Goal: Register for event/course

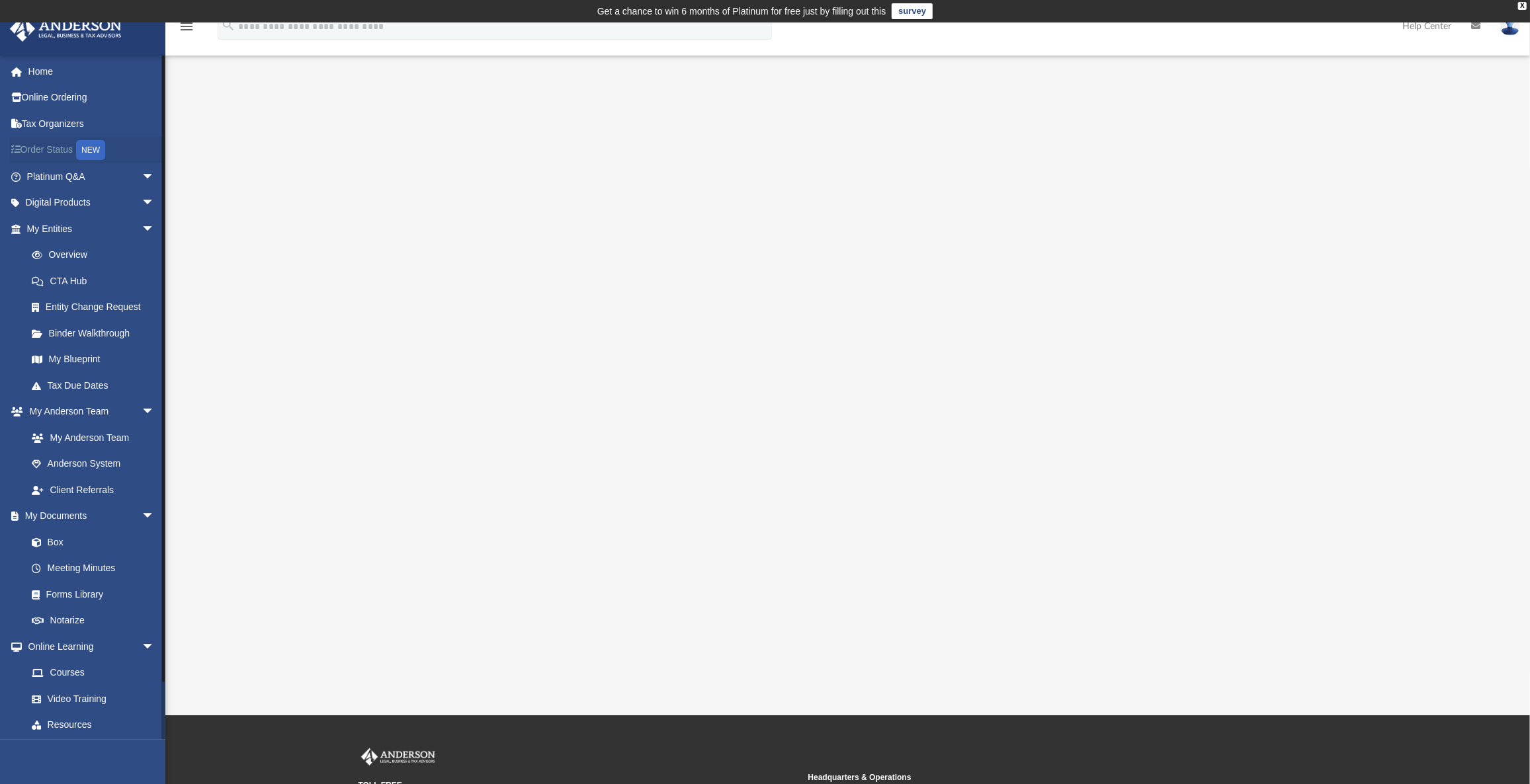
click at [46, 150] on link "Order Status NEW" at bounding box center [91, 150] width 165 height 27
click at [50, 172] on link "Platinum Q&A arrow_drop_down" at bounding box center [91, 176] width 165 height 27
click at [141, 174] on span "arrow_drop_down" at bounding box center [155, 176] width 27 height 27
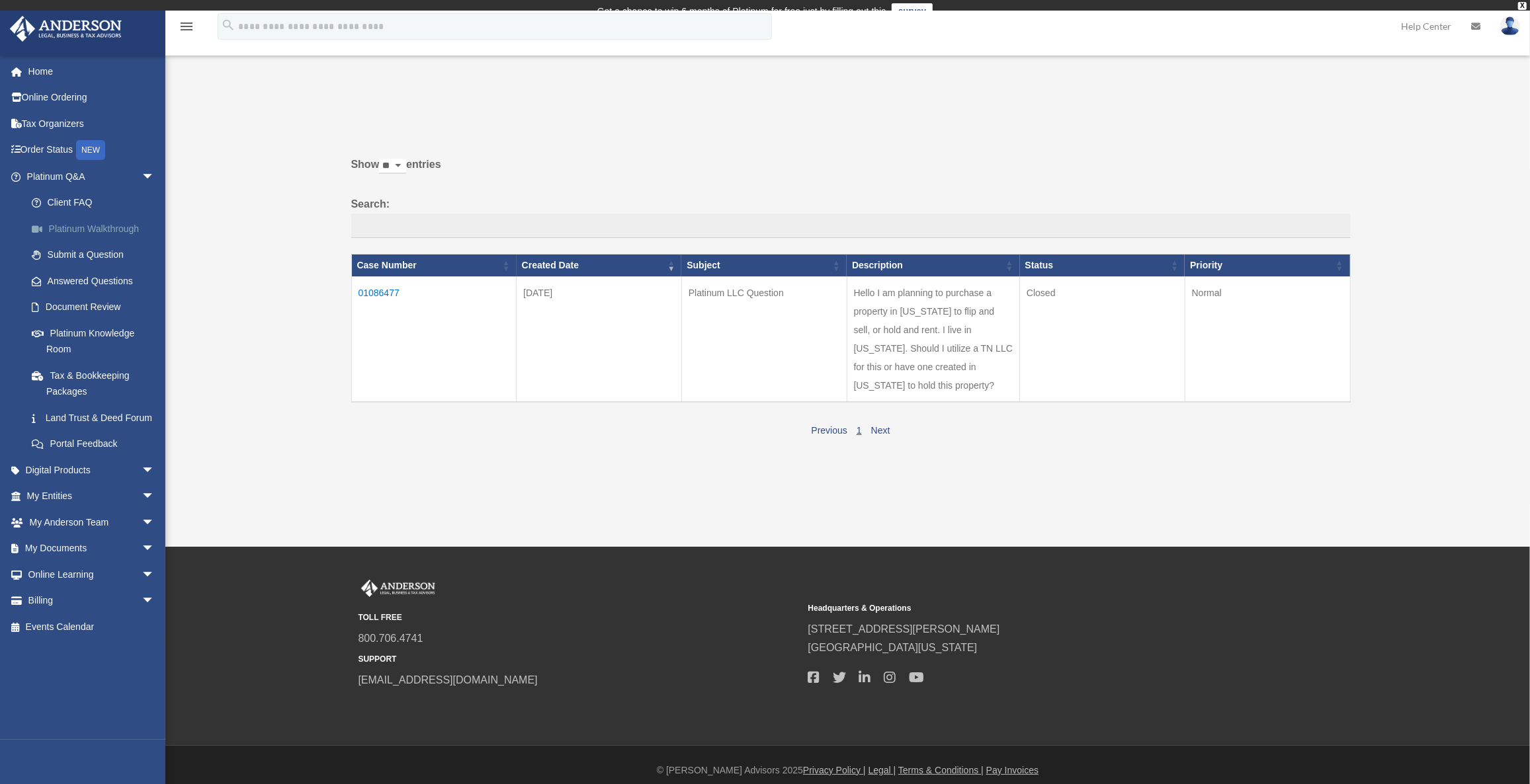
click at [68, 223] on link "Platinum Walkthrough" at bounding box center [96, 229] width 156 height 27
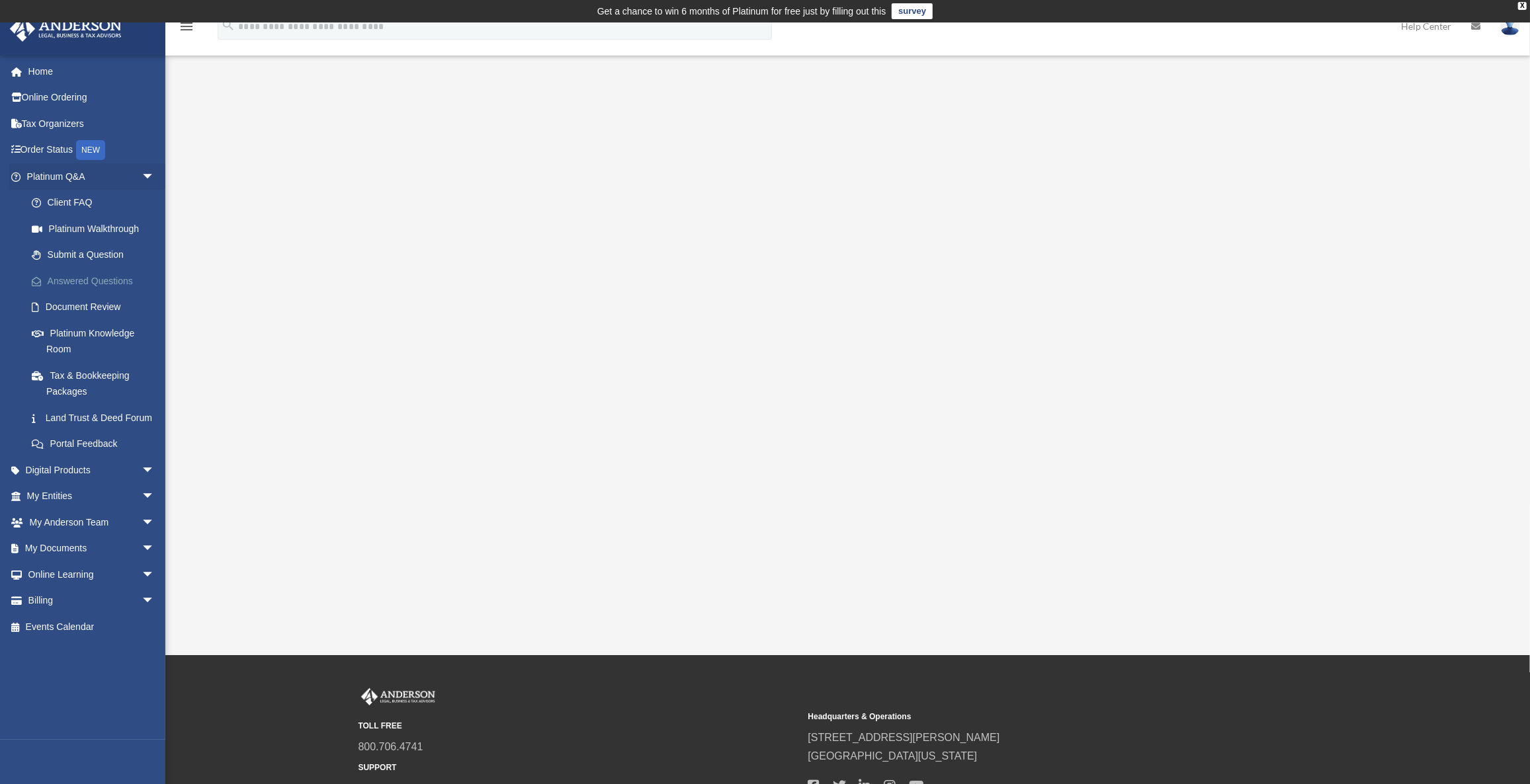
click at [74, 277] on link "Answered Questions" at bounding box center [96, 281] width 156 height 27
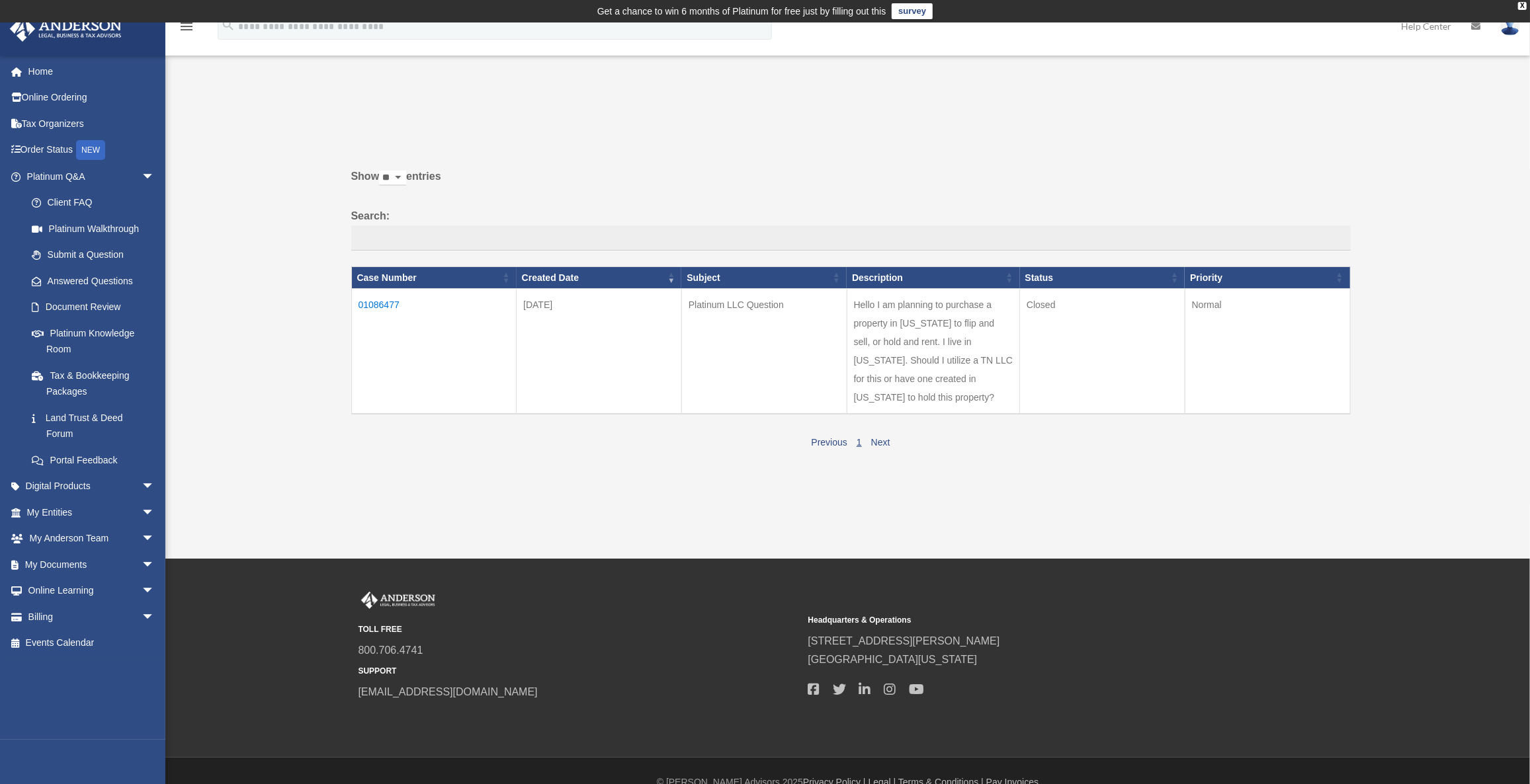
click at [377, 300] on td "01086477" at bounding box center [434, 351] width 165 height 126
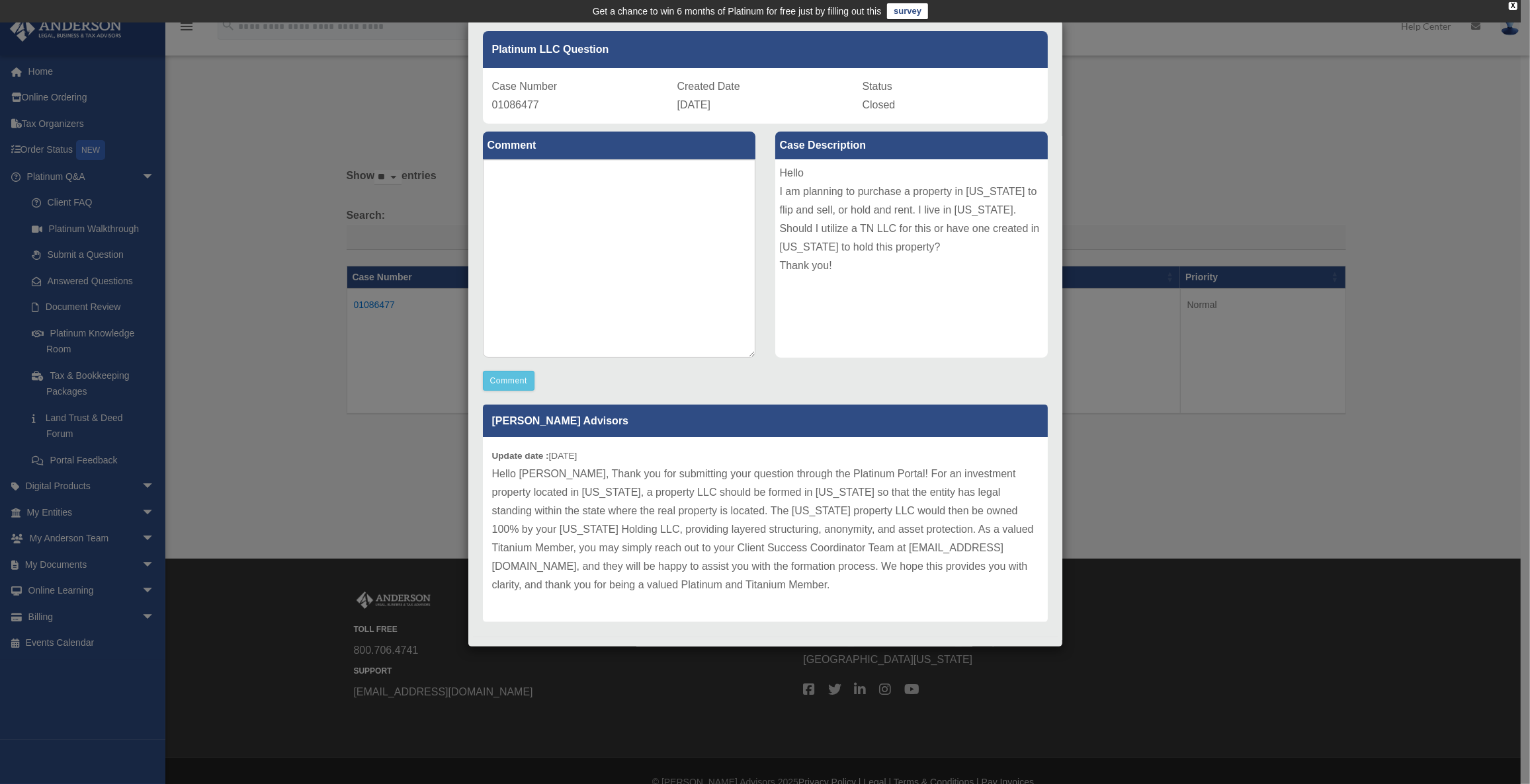
scroll to position [65, 0]
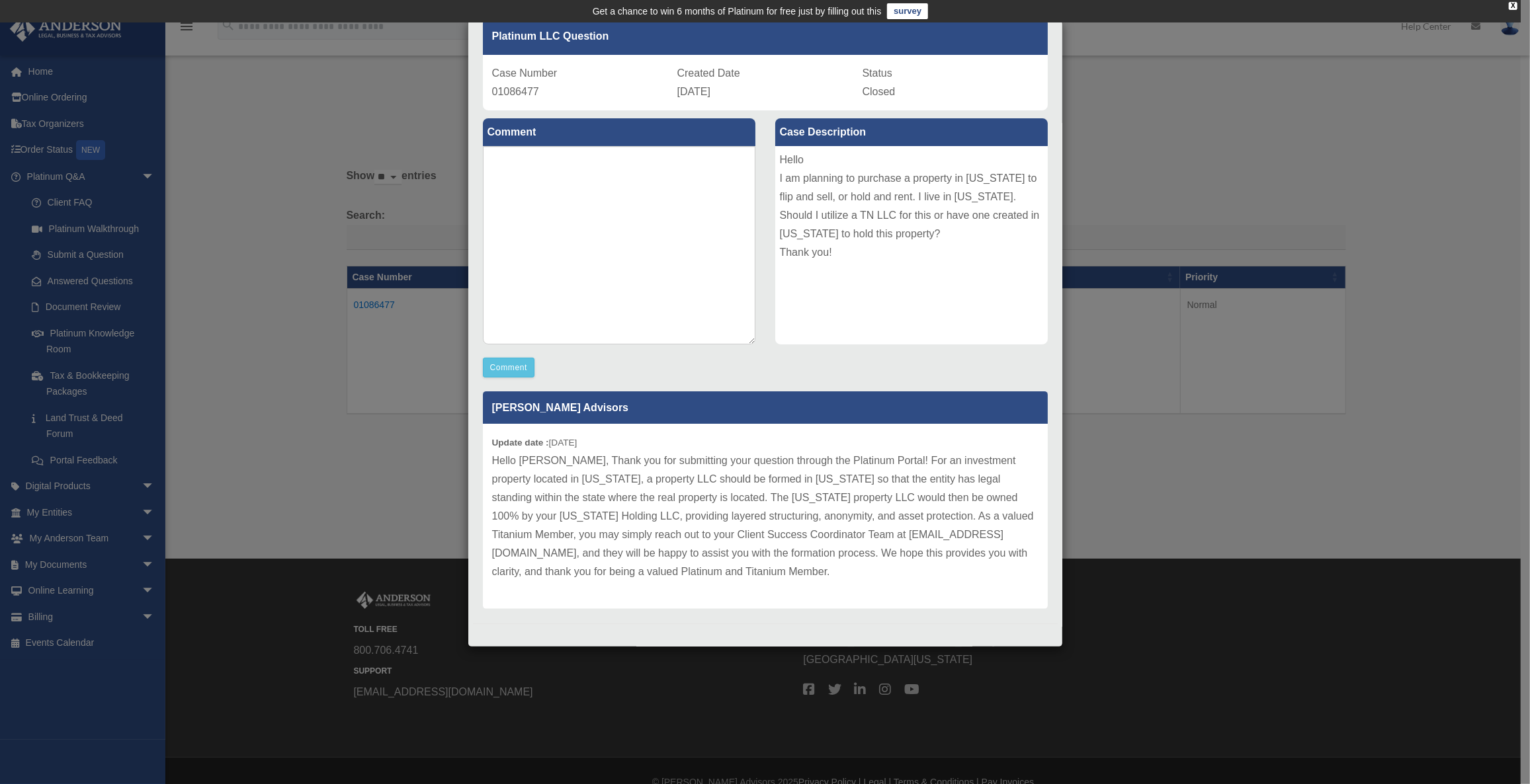
click at [399, 490] on div "Case Detail × Platinum LLC Question Case Number 01086477 Created Date August 22…" at bounding box center [765, 392] width 1530 height 784
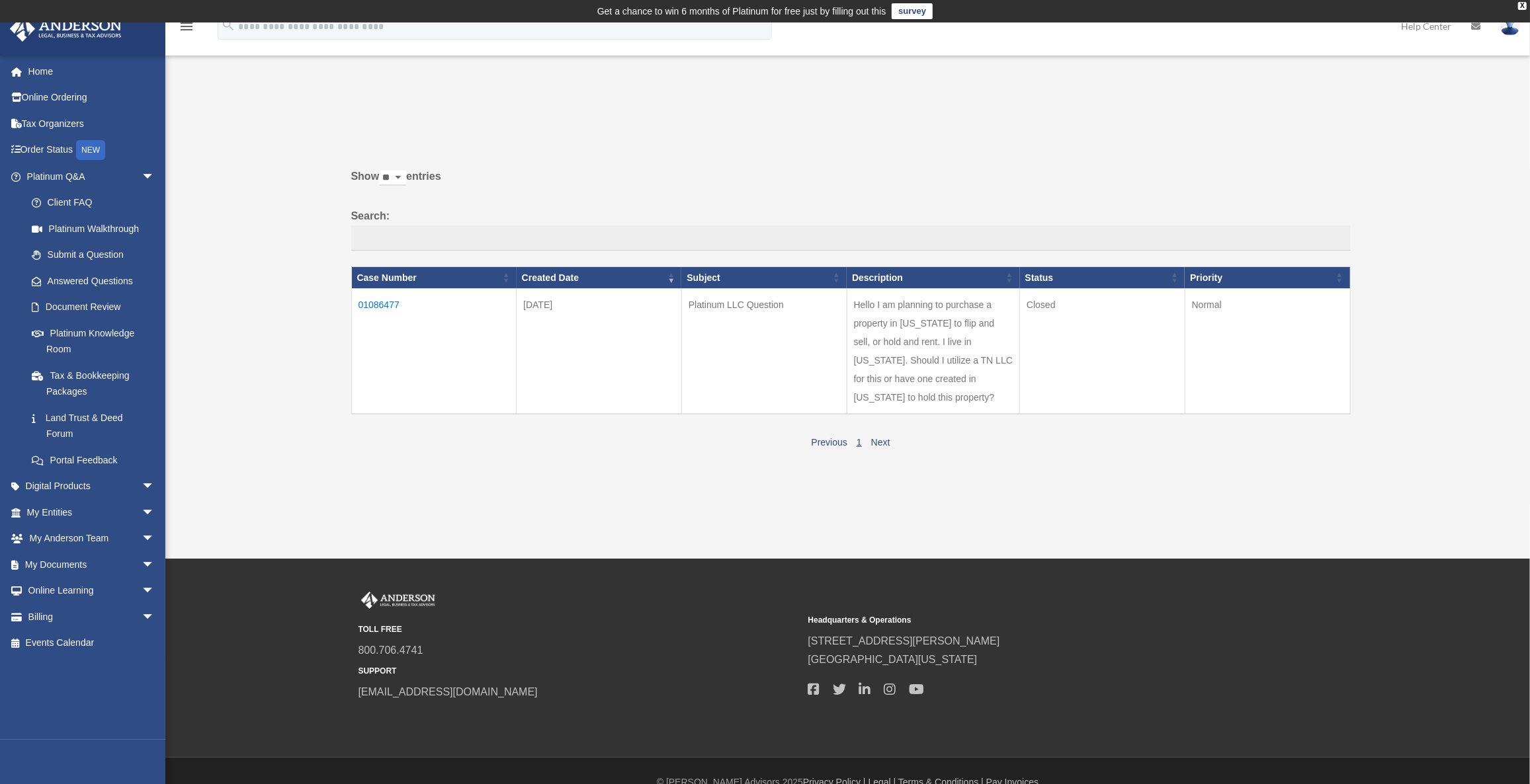
click at [382, 301] on td "01086477" at bounding box center [434, 351] width 165 height 126
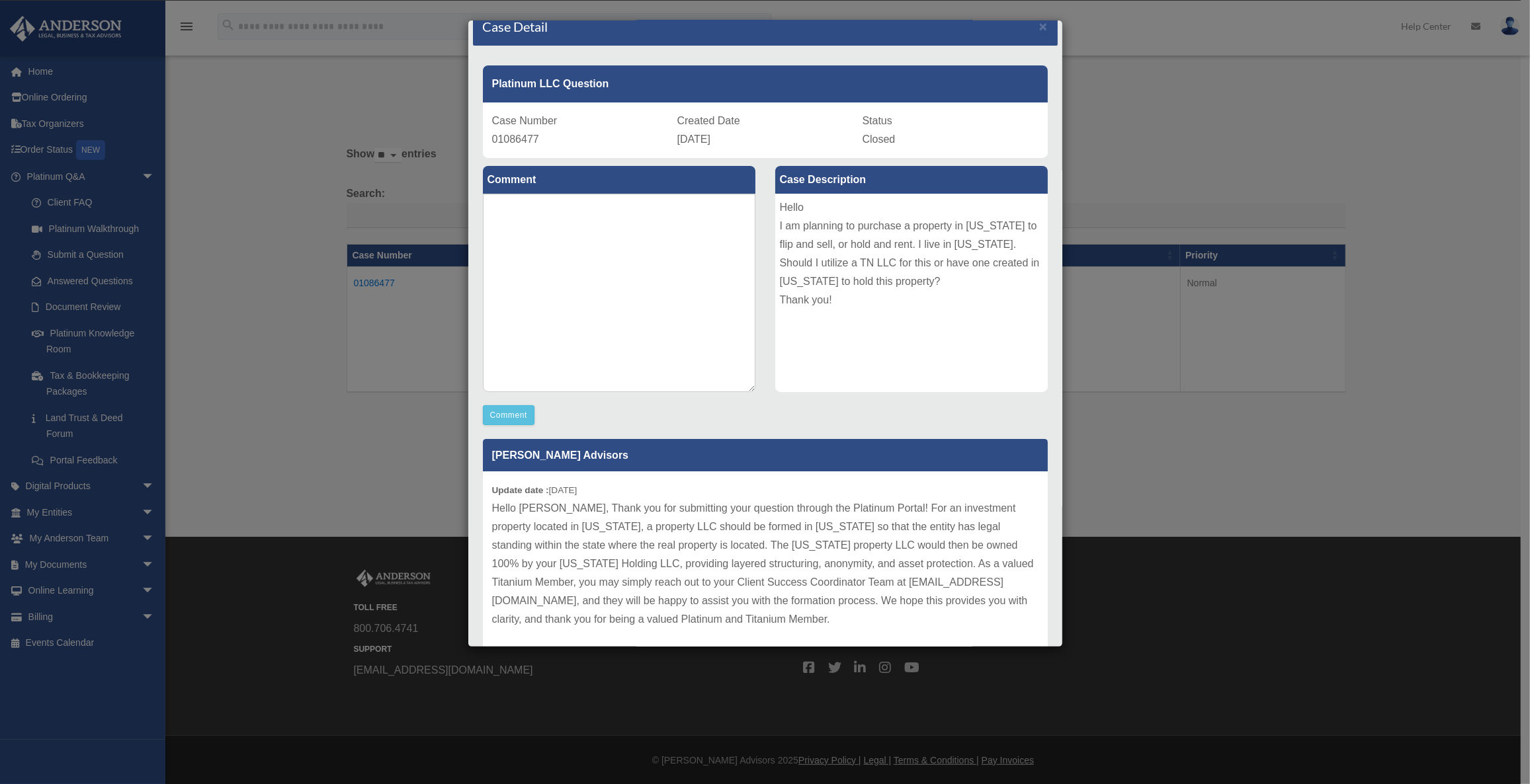
scroll to position [0, 0]
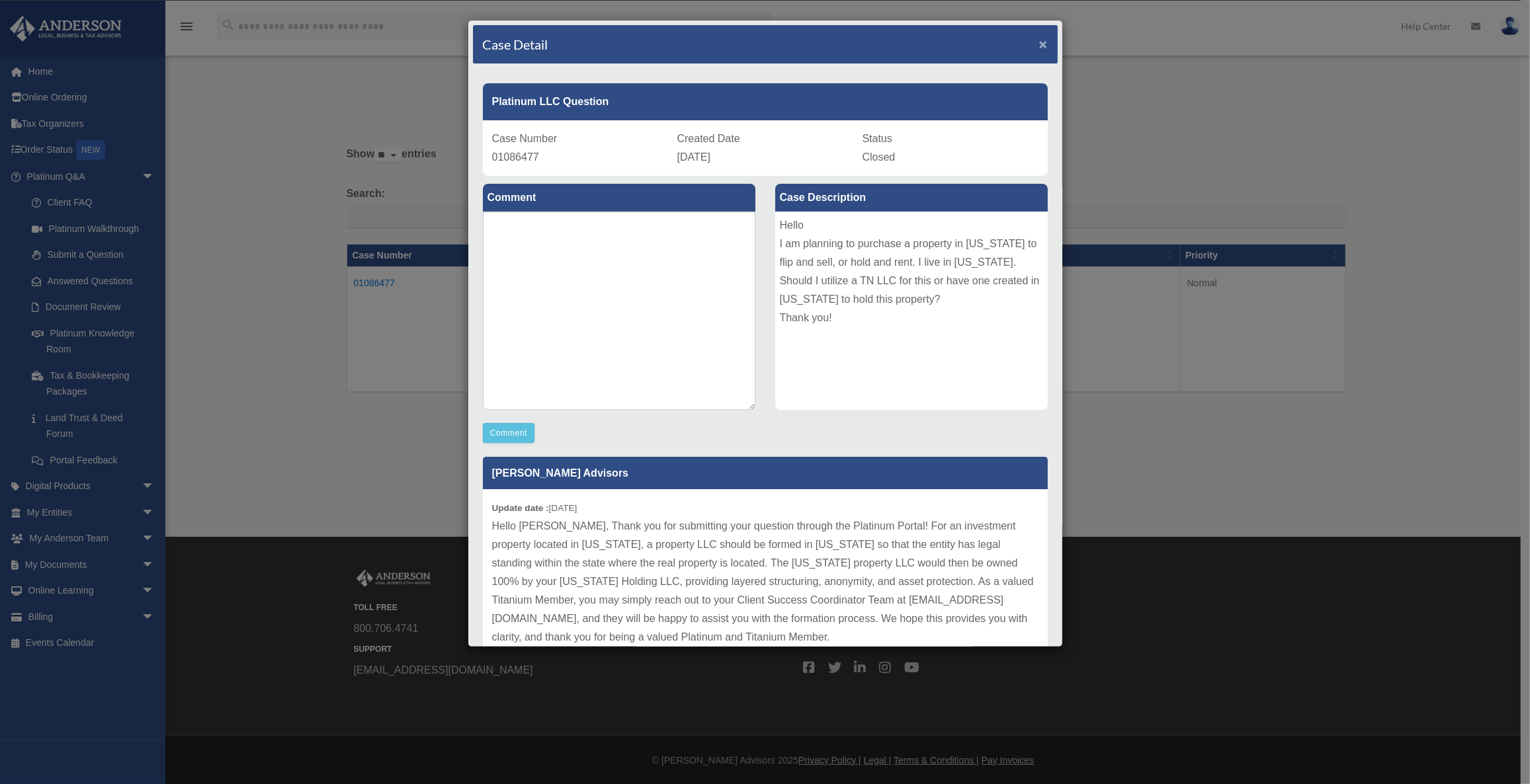
click at [1039, 46] on span "×" at bounding box center [1043, 44] width 8 height 15
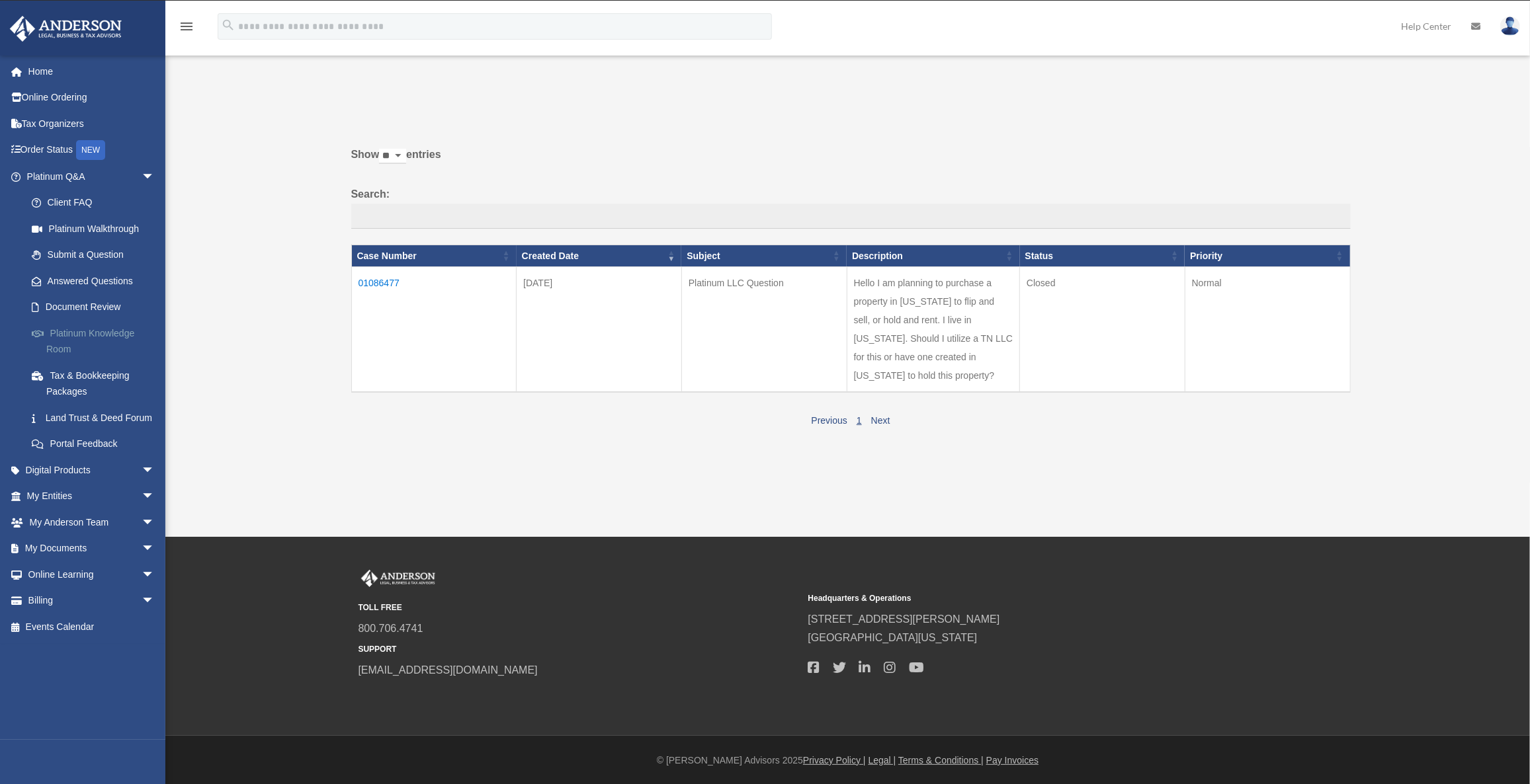
click at [86, 332] on link "Platinum Knowledge Room" at bounding box center [96, 341] width 156 height 42
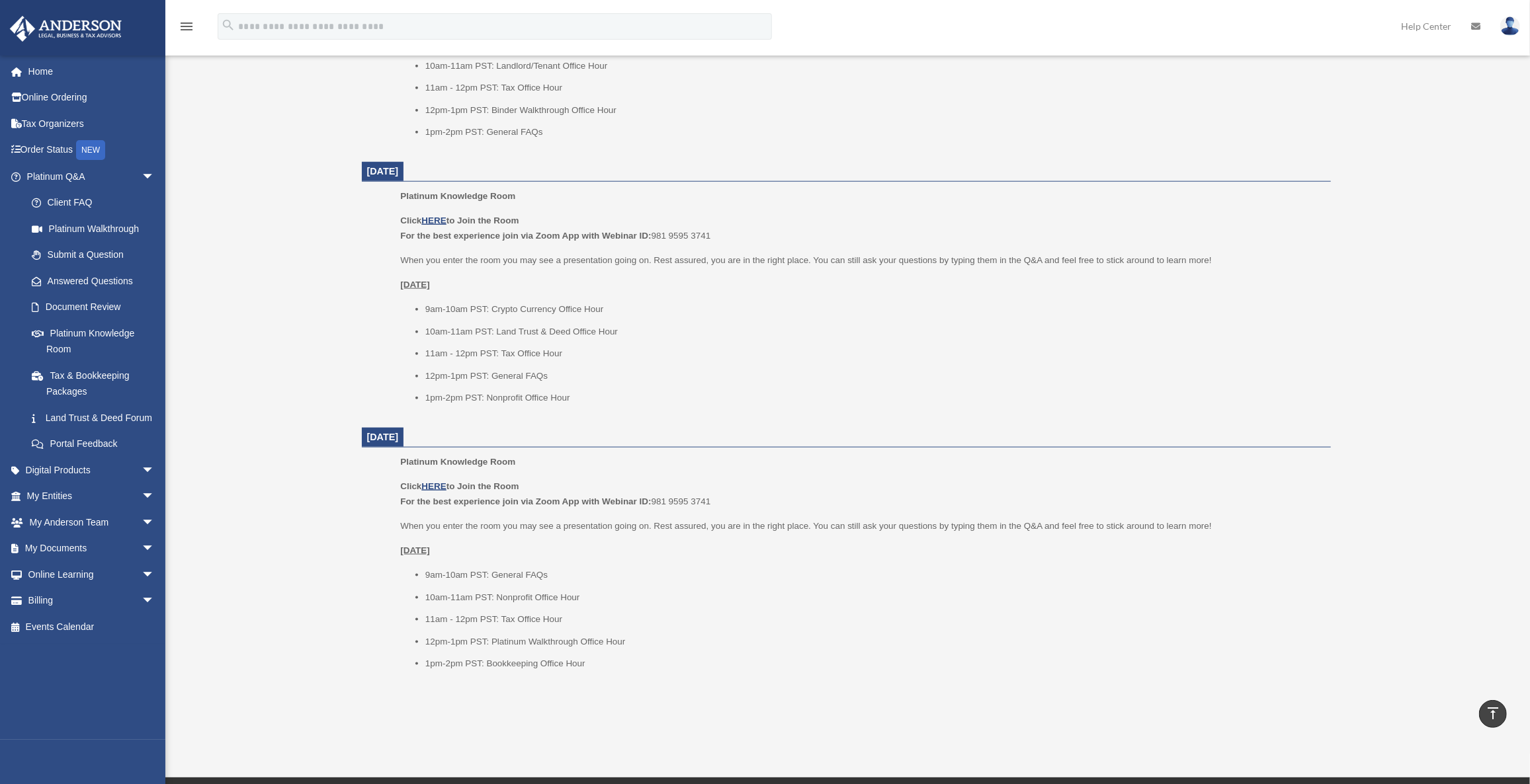
scroll to position [1402, 0]
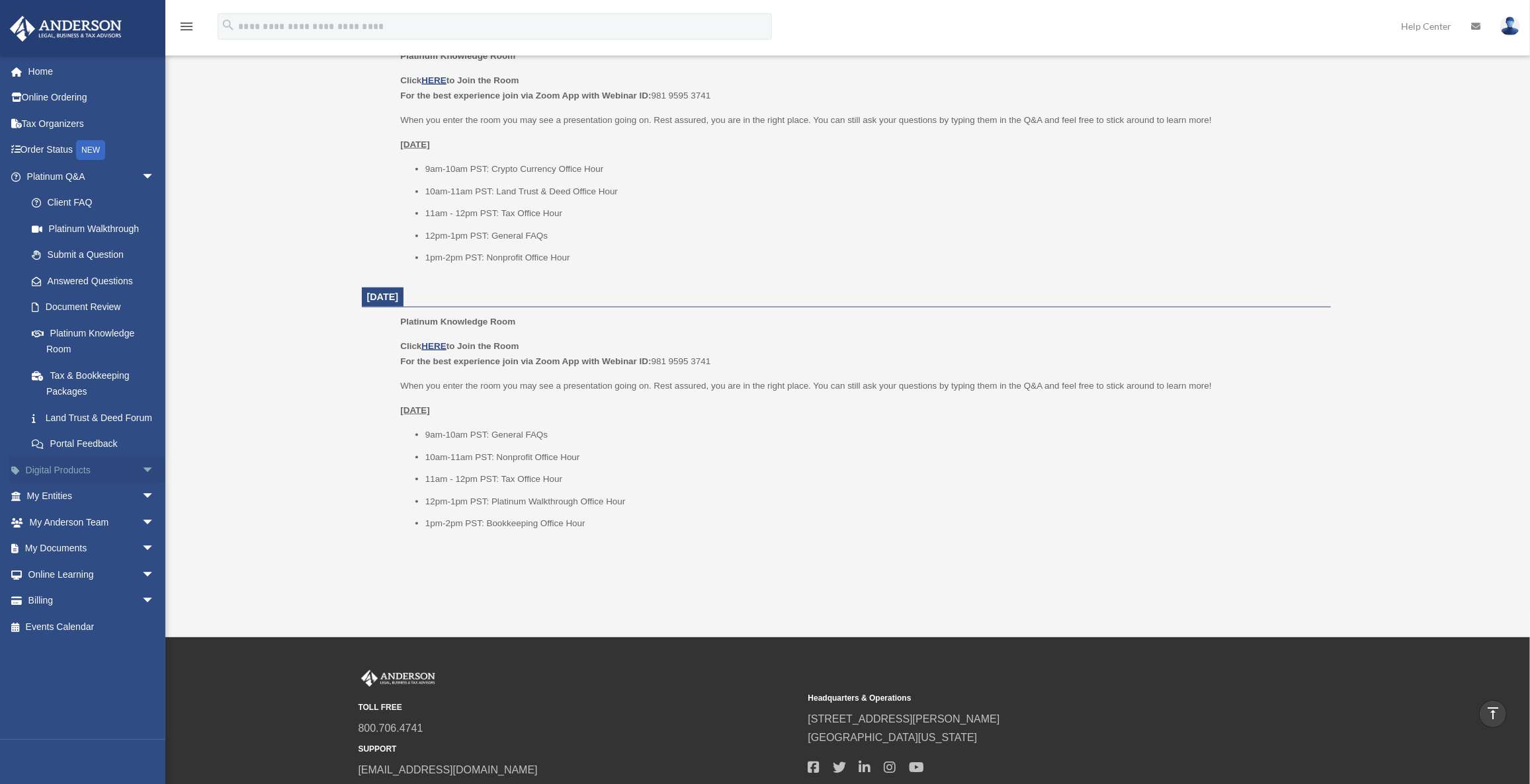
click at [116, 479] on link "Digital Products arrow_drop_down" at bounding box center [91, 470] width 165 height 27
click at [141, 483] on span "arrow_drop_down" at bounding box center [155, 470] width 27 height 27
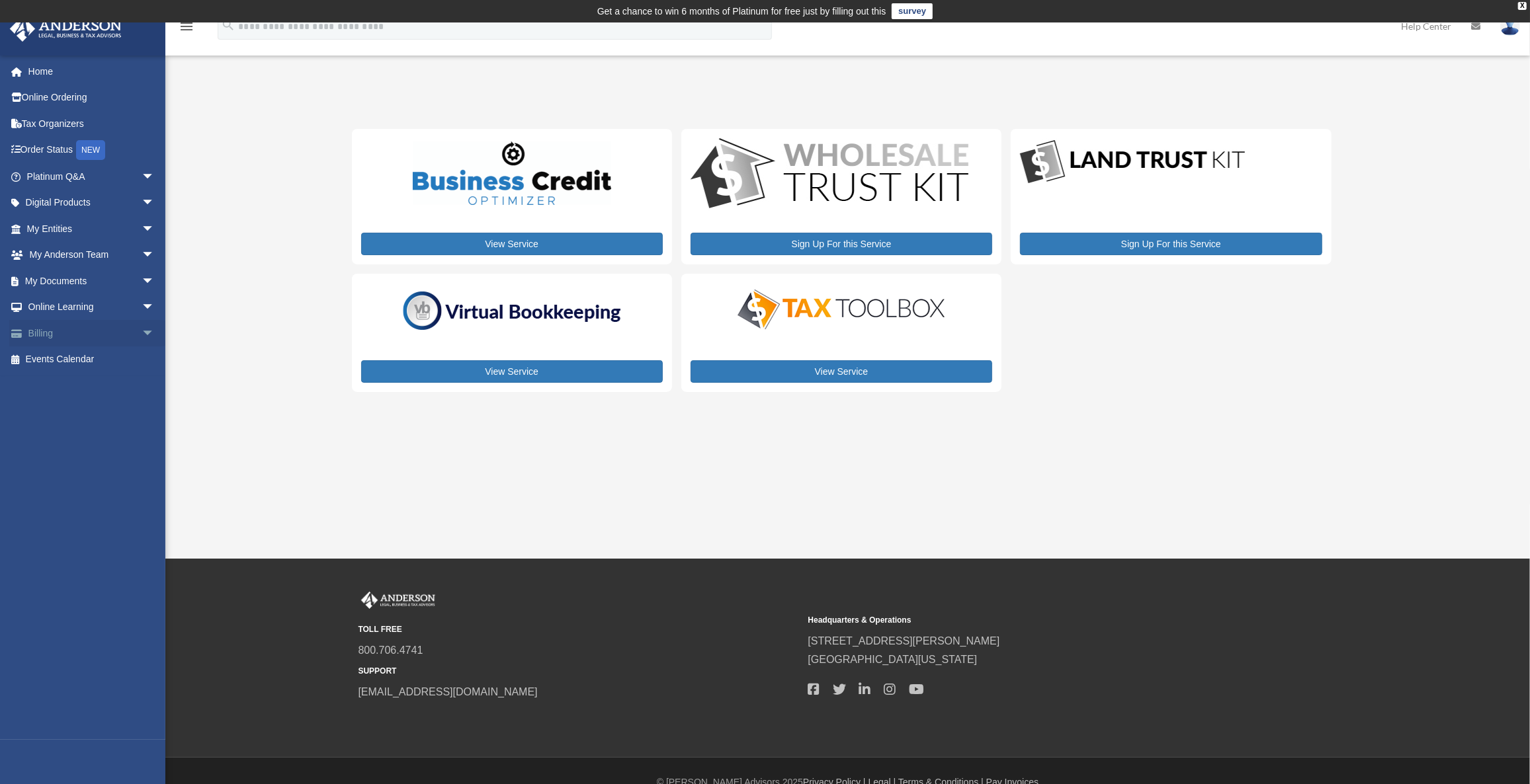
click at [141, 326] on span "arrow_drop_down" at bounding box center [155, 333] width 27 height 27
click at [141, 306] on span "arrow_drop_down" at bounding box center [155, 308] width 27 height 27
click at [84, 334] on link "Courses" at bounding box center [96, 333] width 156 height 27
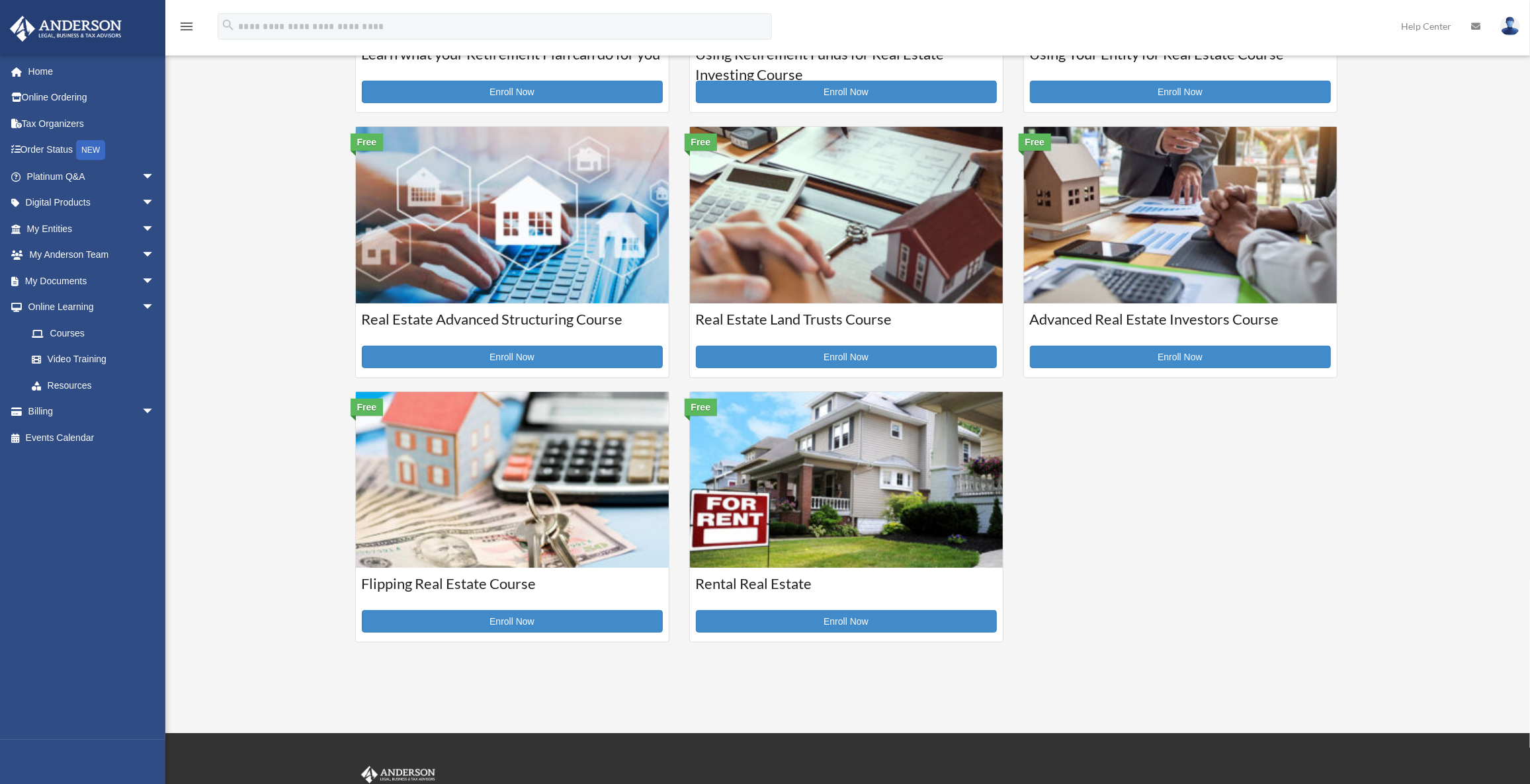
scroll to position [280, 0]
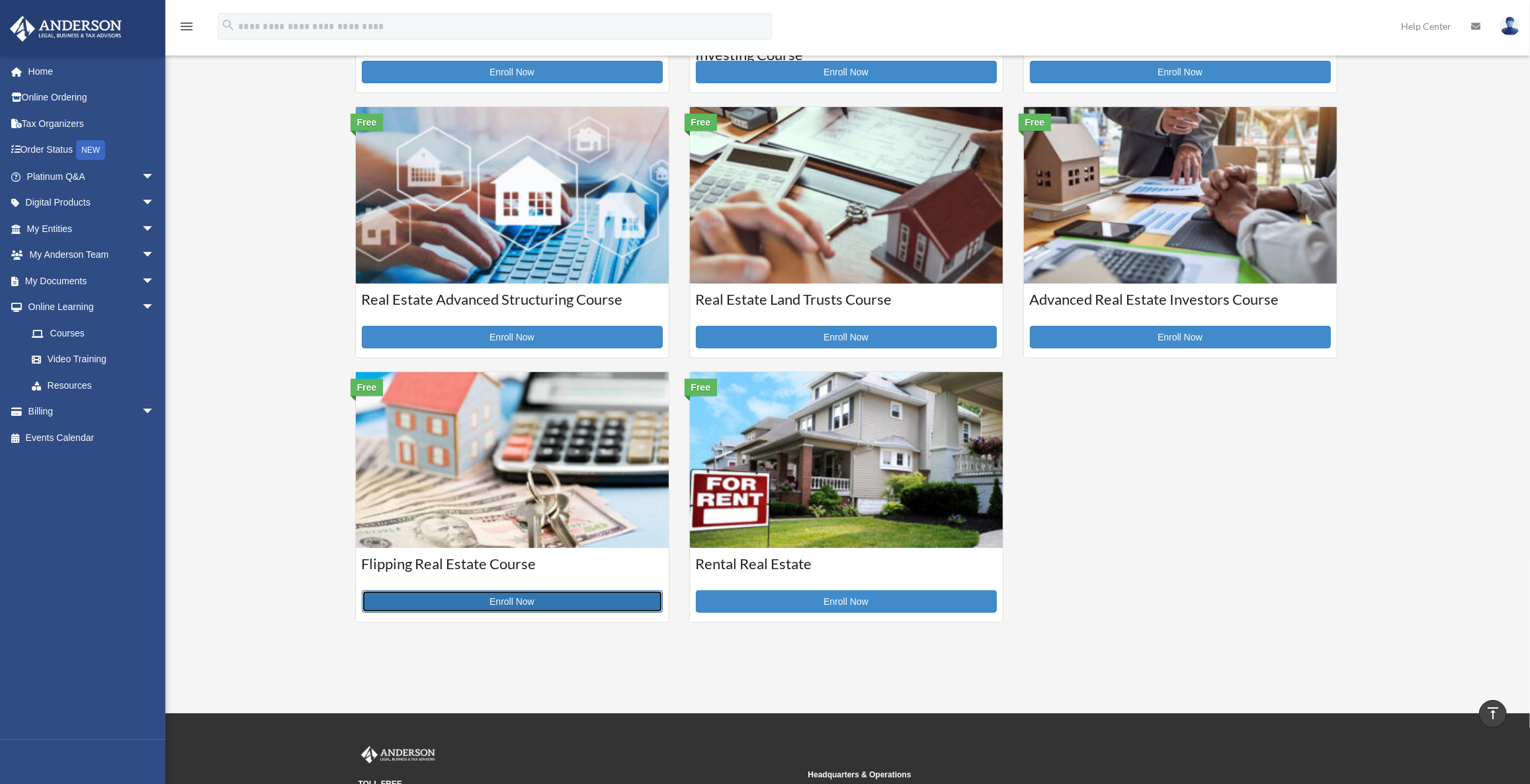
click at [511, 599] on link "Enroll Now" at bounding box center [512, 601] width 301 height 22
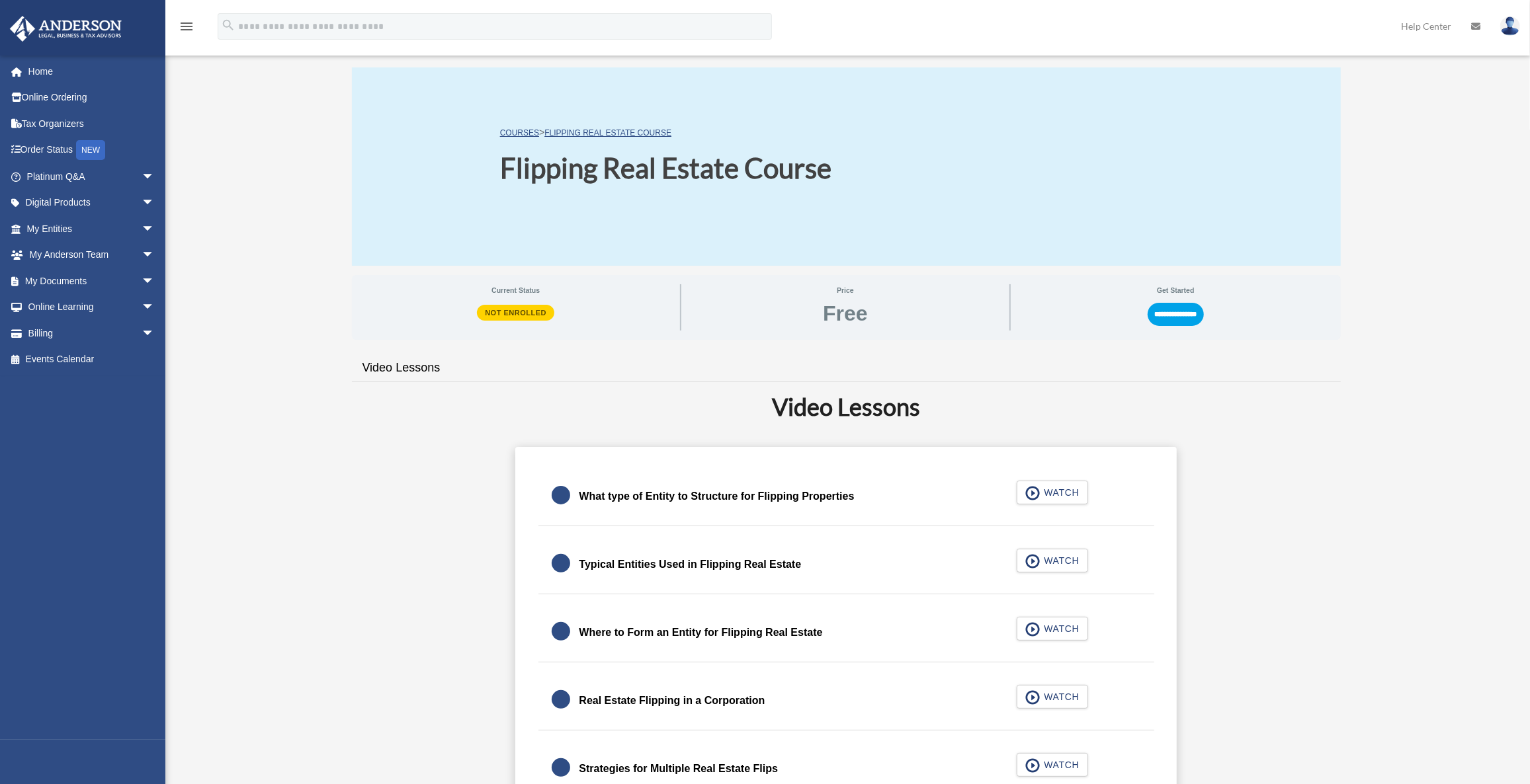
scroll to position [179, 0]
